Goal: Task Accomplishment & Management: Use online tool/utility

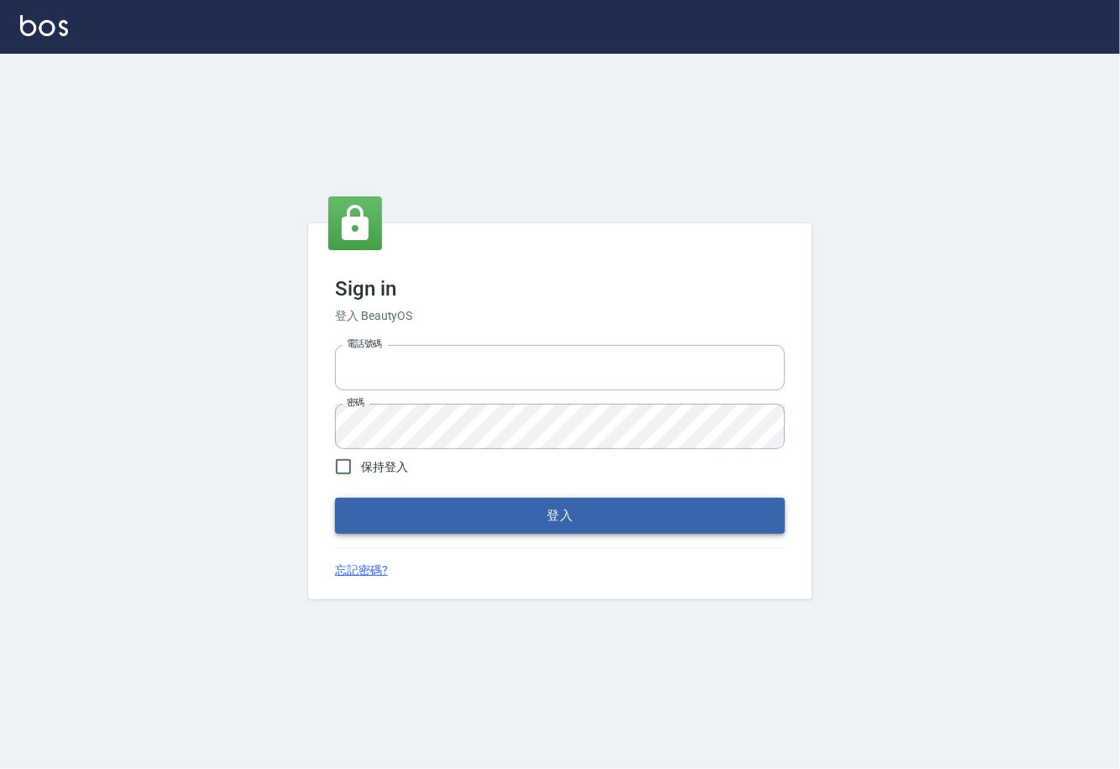
type input "0225929166"
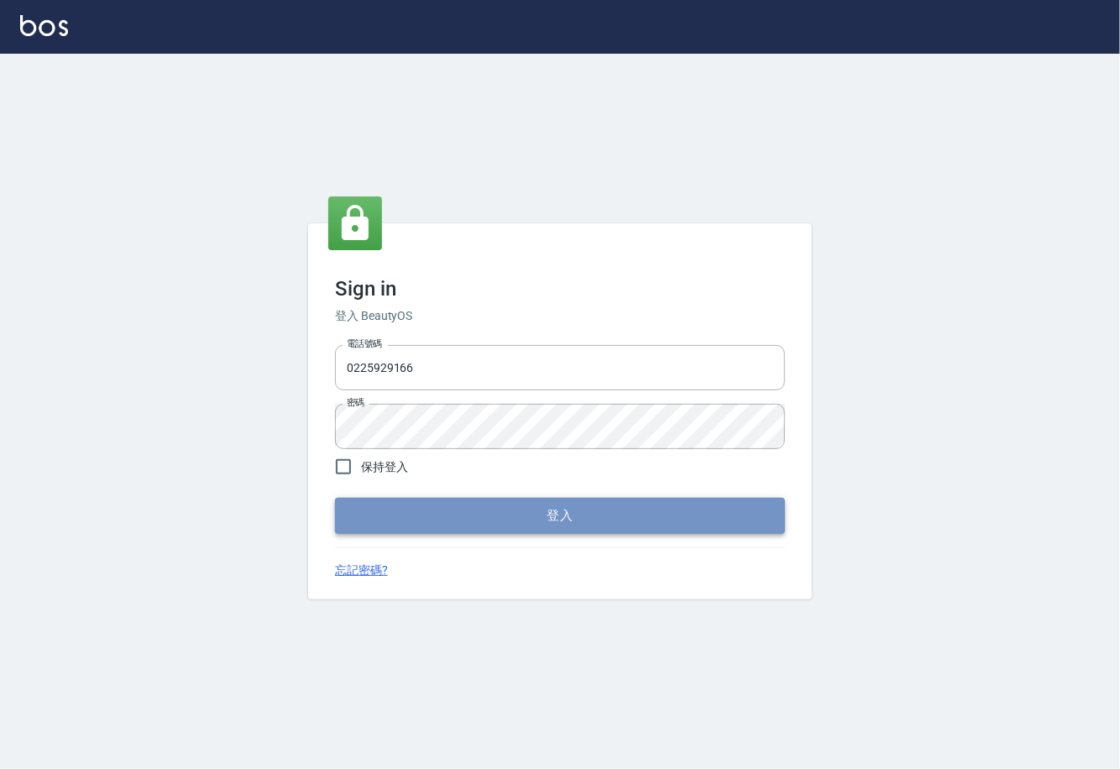
click at [585, 506] on button "登入" at bounding box center [560, 515] width 450 height 35
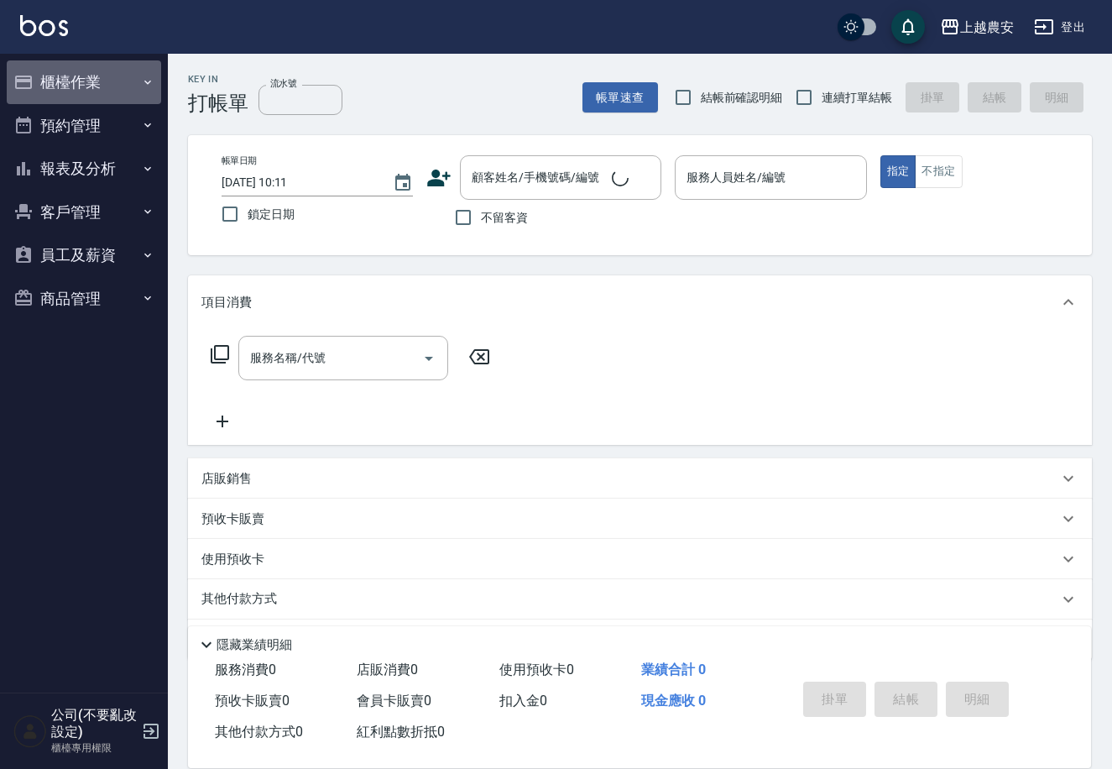
click at [133, 82] on button "櫃檯作業" at bounding box center [84, 82] width 154 height 44
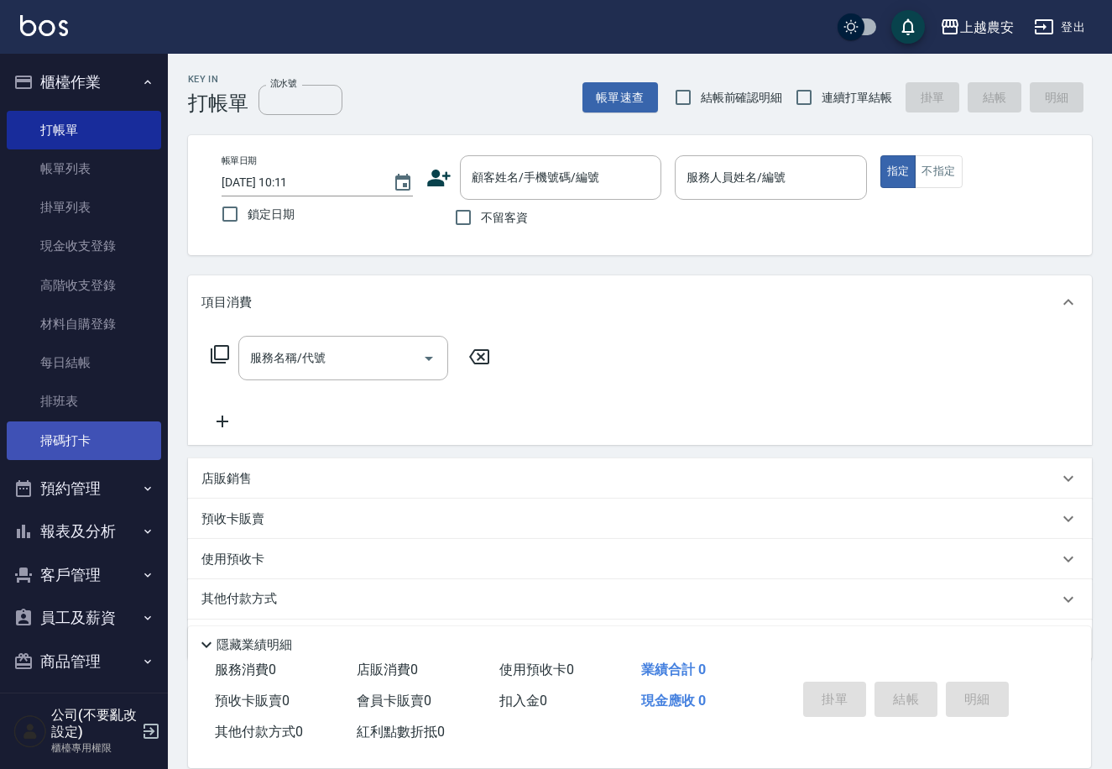
click at [81, 431] on link "掃碼打卡" at bounding box center [84, 440] width 154 height 39
